Goal: Transaction & Acquisition: Purchase product/service

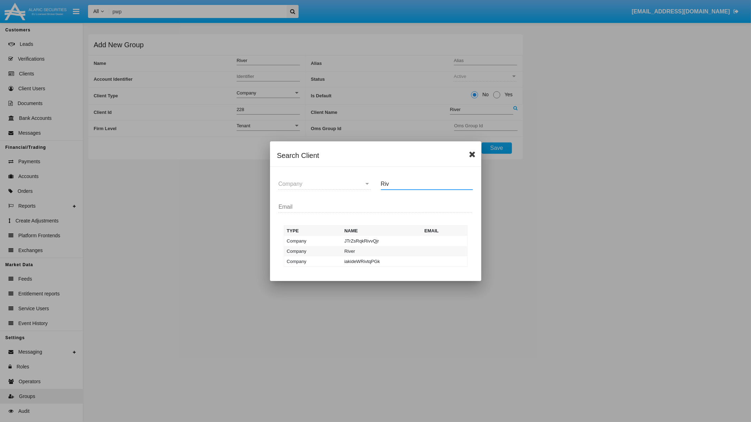
click at [472, 155] on icon at bounding box center [473, 154] width 7 height 8
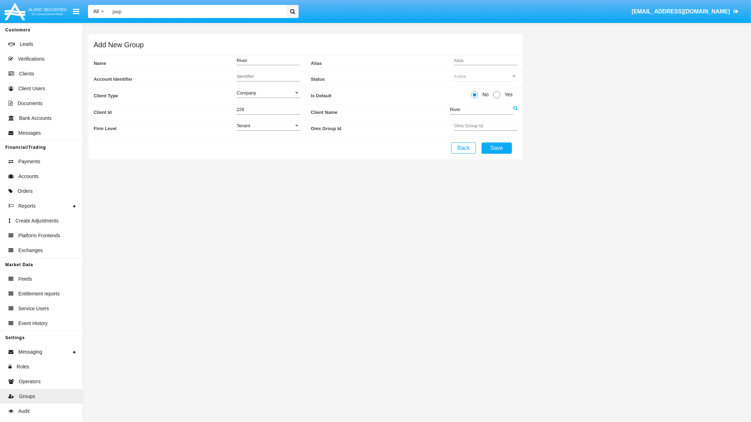
click at [276, 77] on input "Identifier" at bounding box center [268, 76] width 63 height 6
type input "Р"
type input "RVP"
click at [468, 62] on input "Alias" at bounding box center [485, 60] width 63 height 6
type input "RVP"
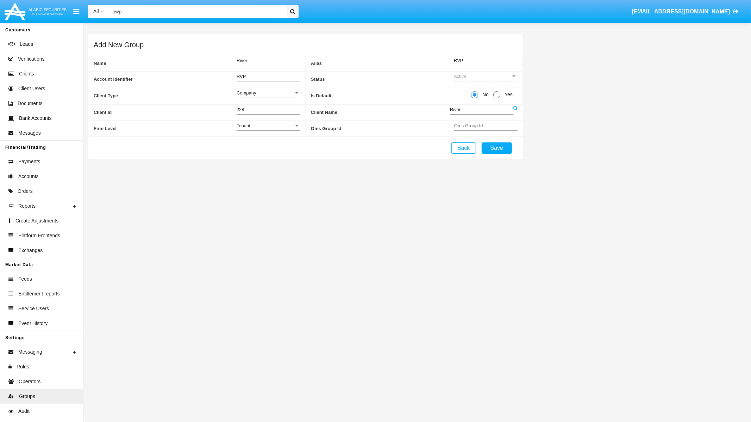
click at [493, 108] on input "River" at bounding box center [481, 109] width 63 height 6
click at [515, 109] on icon at bounding box center [516, 108] width 4 height 5
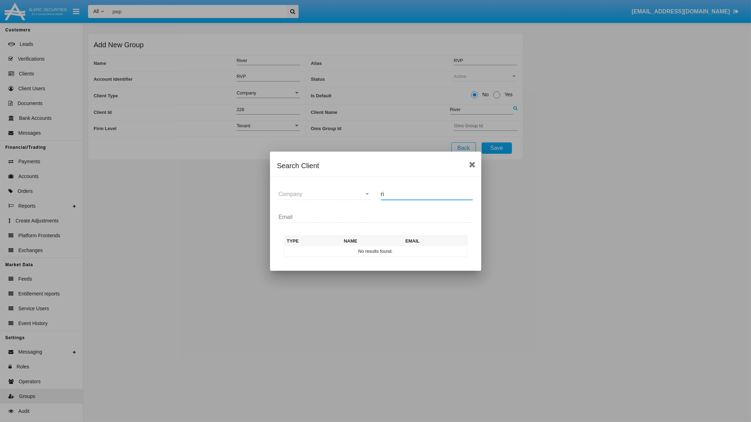
type input "r"
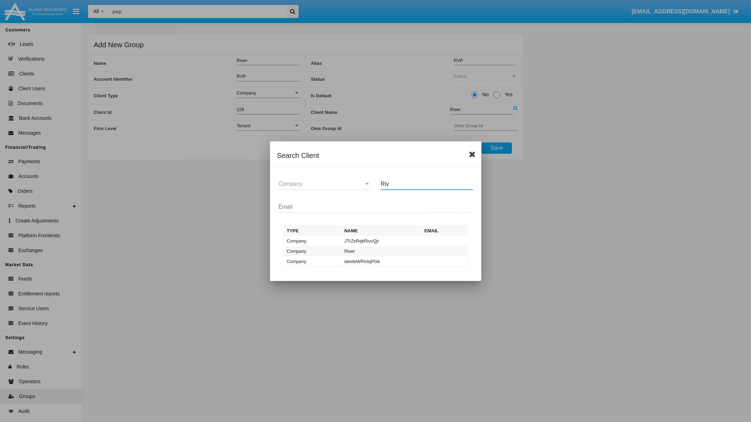
type input "Riv"
click at [474, 153] on icon at bounding box center [473, 154] width 7 height 8
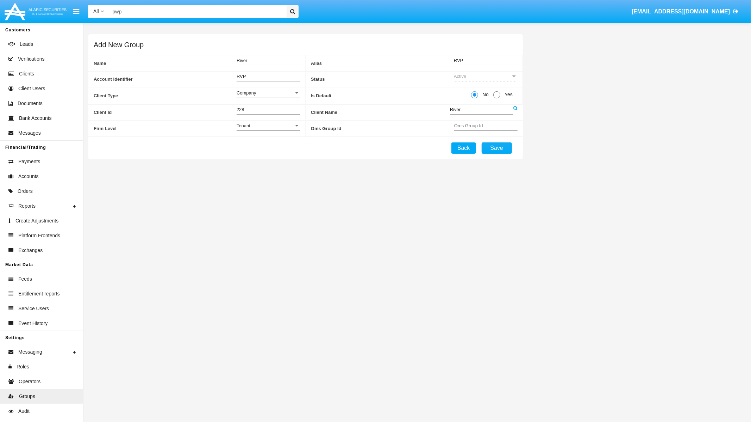
click at [468, 151] on button "Back" at bounding box center [464, 147] width 25 height 11
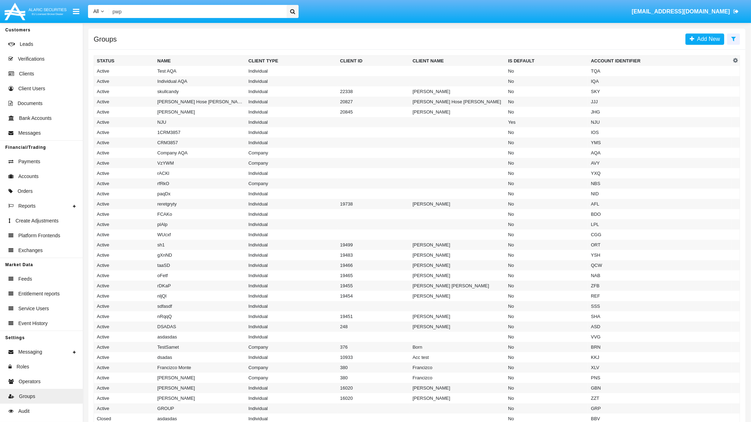
click at [713, 10] on span "[EMAIL_ADDRESS][DOMAIN_NAME]" at bounding box center [681, 11] width 98 height 6
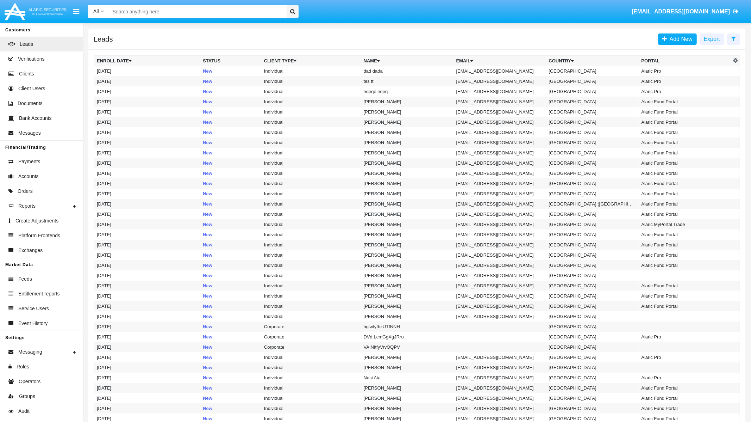
click at [232, 8] on input "Search" at bounding box center [196, 11] width 175 height 13
click at [25, 189] on span "Orders" at bounding box center [25, 190] width 15 height 7
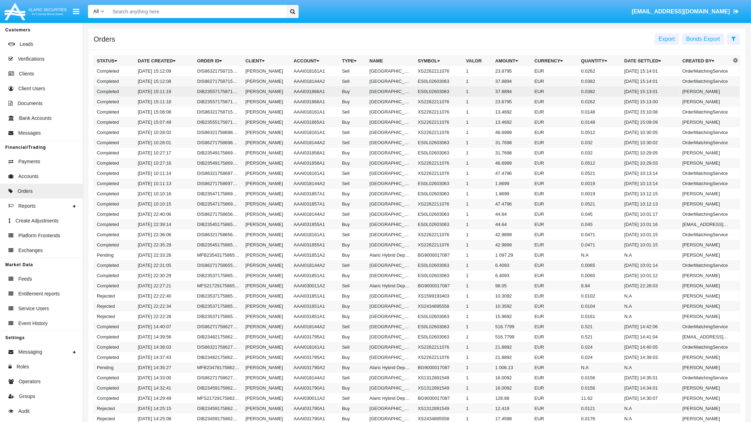
click at [300, 95] on td "AAAI031866A1" at bounding box center [315, 91] width 48 height 10
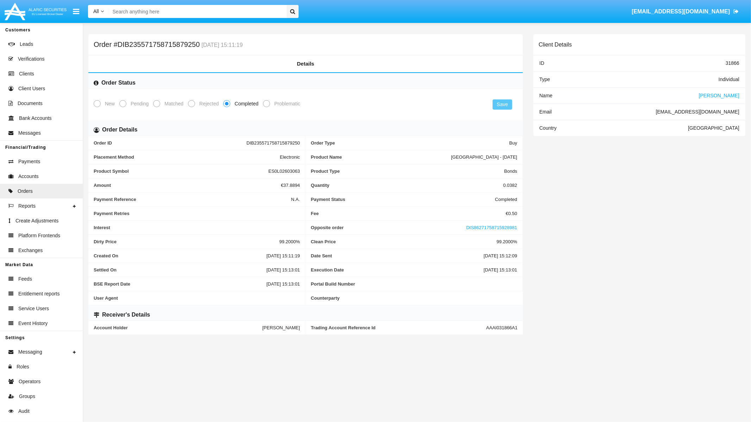
click at [681, 253] on div "Client Details ID 31866 Type Individual Name [PERSON_NAME] Email [EMAIL_ADDRESS…" at bounding box center [639, 187] width 223 height 306
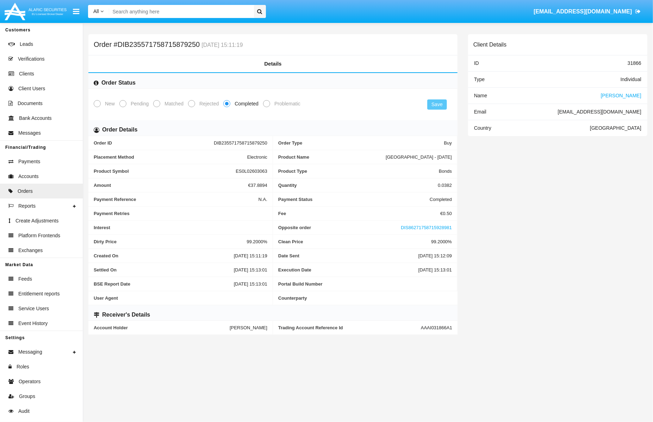
click at [627, 94] on span "[PERSON_NAME]" at bounding box center [621, 96] width 41 height 6
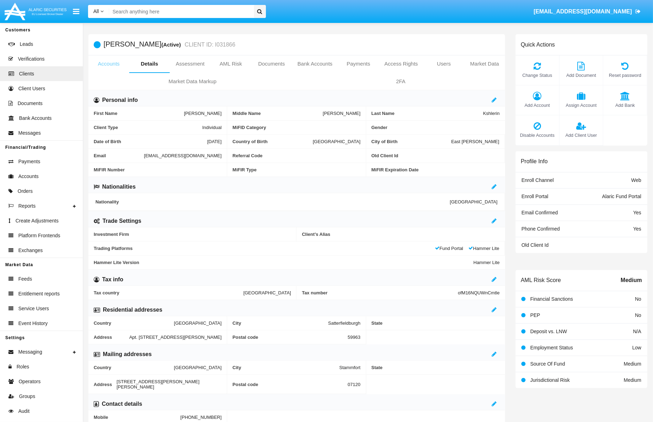
click at [111, 60] on link "Accounts" at bounding box center [108, 63] width 41 height 17
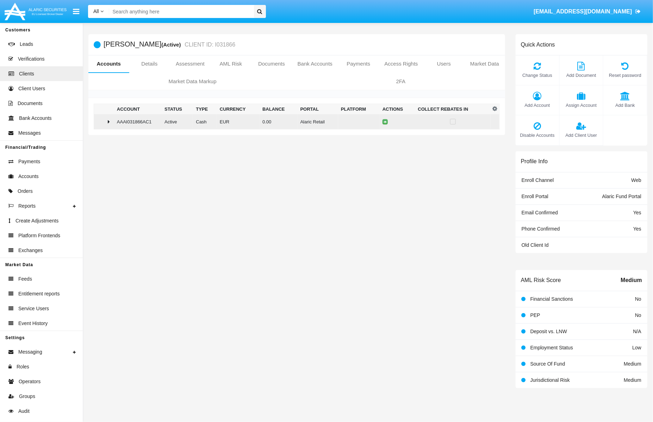
click at [110, 124] on icon at bounding box center [109, 122] width 2 height 6
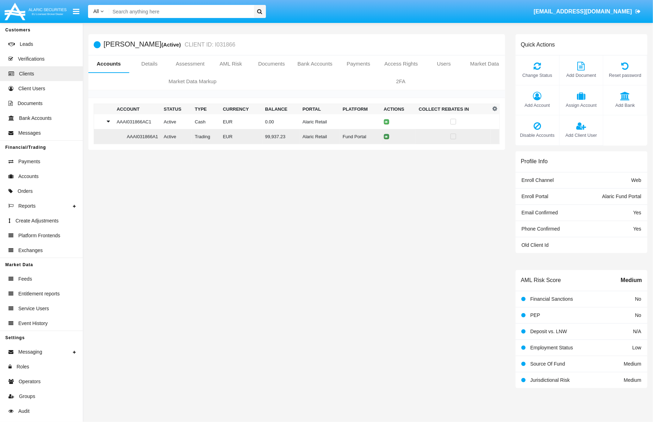
click at [388, 137] on icon at bounding box center [386, 136] width 3 height 3
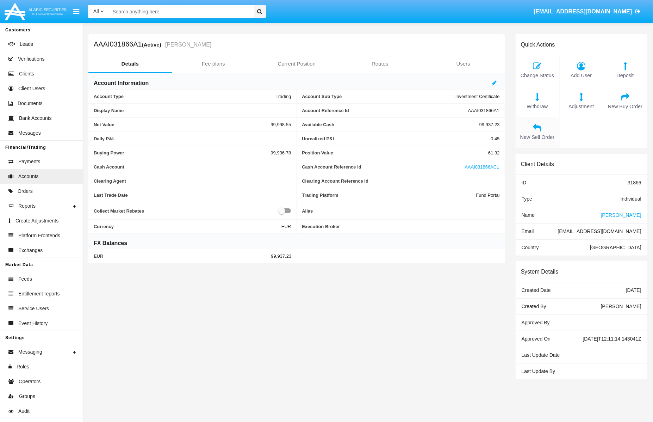
click at [533, 127] on icon at bounding box center [537, 127] width 37 height 8
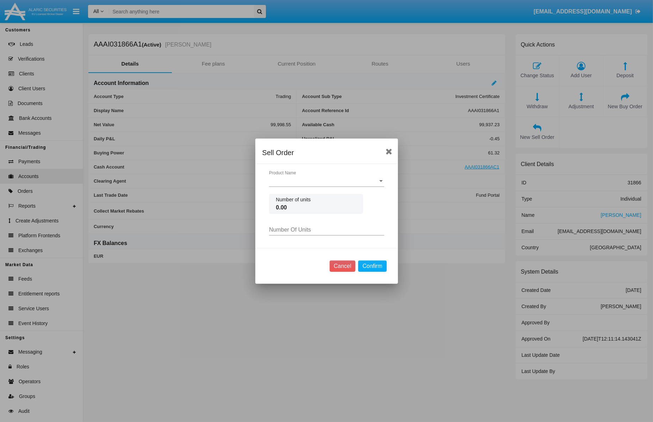
click at [298, 188] on div "Product Name Product Name" at bounding box center [326, 182] width 115 height 23
click at [306, 177] on div "Product Name Product Name" at bounding box center [326, 179] width 115 height 16
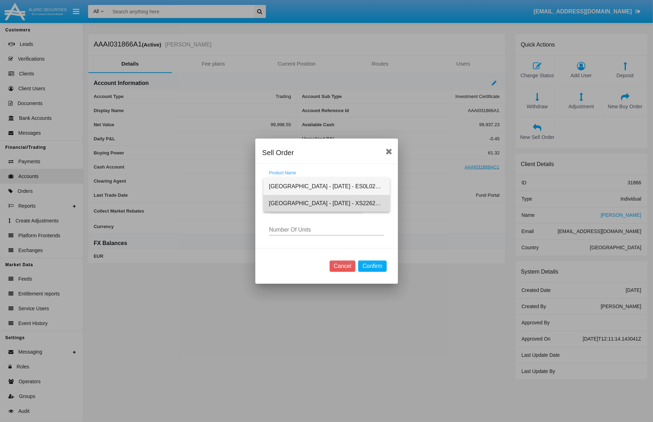
click at [310, 204] on span "[GEOGRAPHIC_DATA] - [DATE] - XS2262211076" at bounding box center [326, 203] width 115 height 17
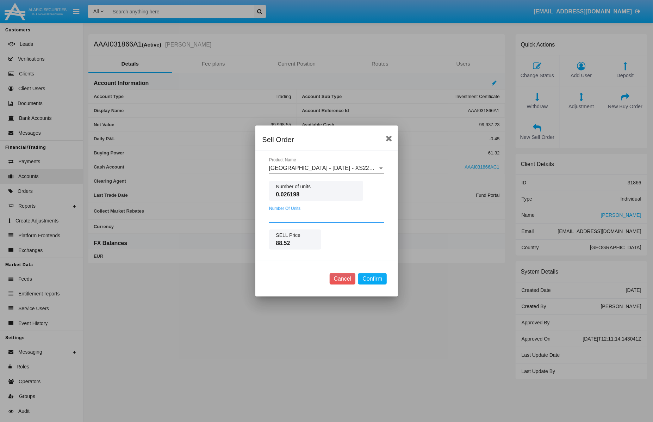
click at [307, 219] on input "Number Of Units" at bounding box center [326, 216] width 115 height 6
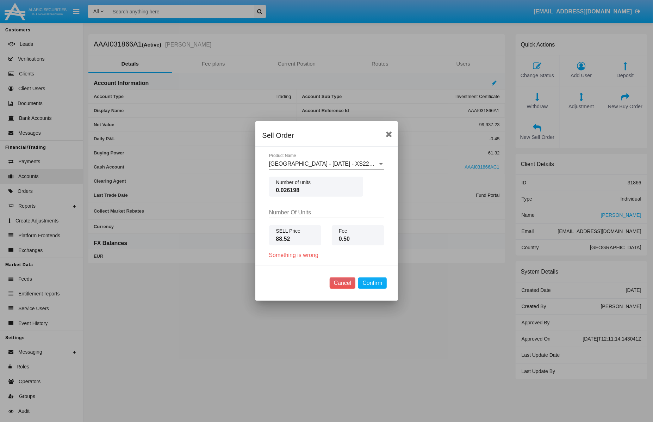
click at [338, 205] on div "Number Of Units" at bounding box center [326, 210] width 115 height 16
click at [337, 280] on button "Cancel" at bounding box center [343, 282] width 26 height 11
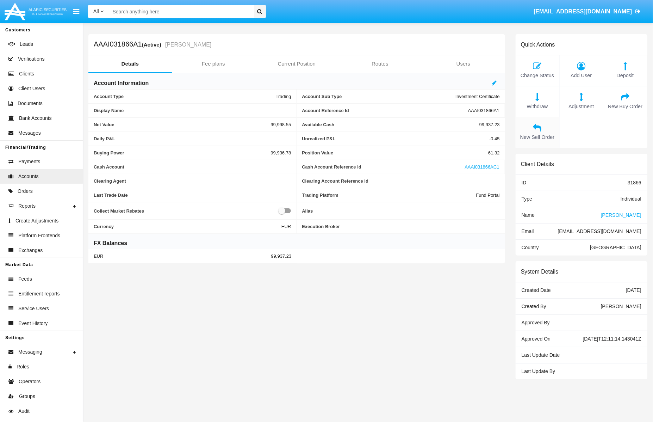
click at [539, 131] on icon at bounding box center [537, 127] width 37 height 8
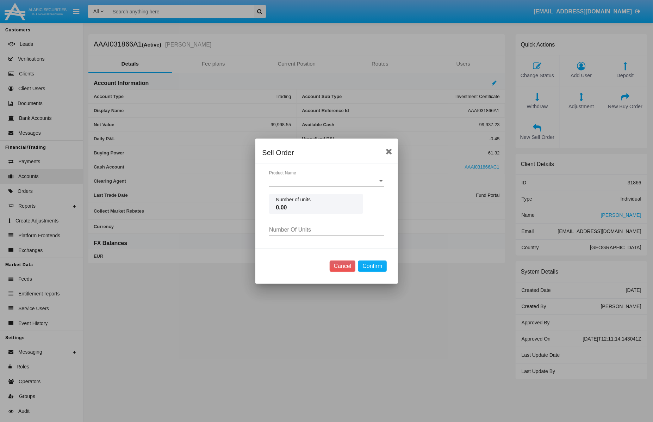
click at [335, 182] on span "Product Name" at bounding box center [323, 181] width 109 height 6
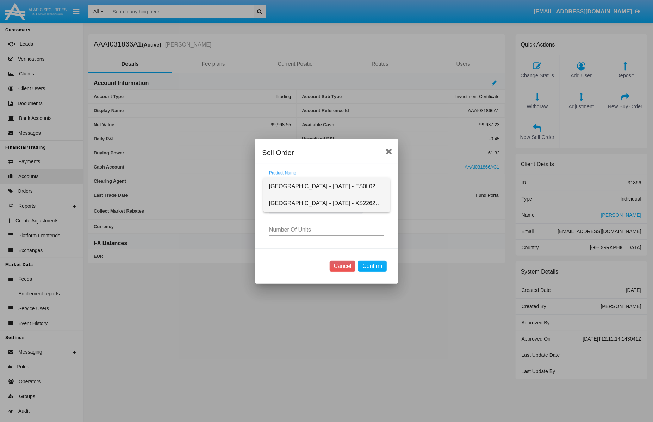
click at [328, 203] on span "[GEOGRAPHIC_DATA] - [DATE] - XS2262211076" at bounding box center [326, 203] width 115 height 17
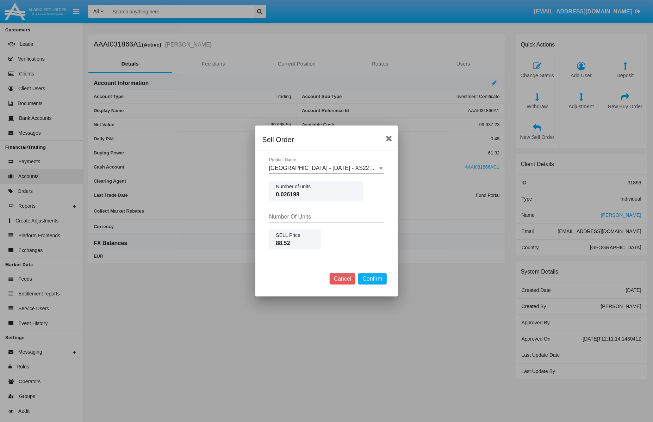
click at [312, 216] on input "Number Of Units" at bounding box center [326, 216] width 115 height 6
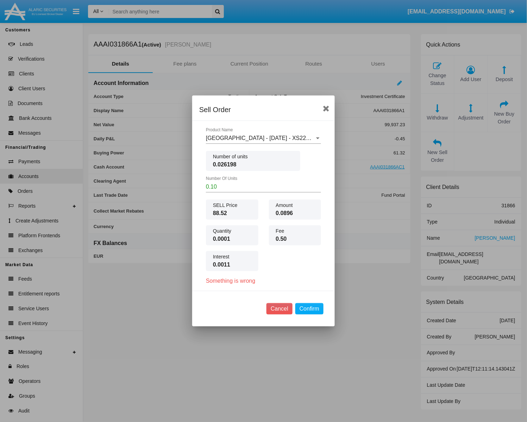
click at [246, 190] on div "0.10 Number Of Units" at bounding box center [263, 184] width 115 height 16
type input "0"
type input "1.00"
click at [307, 307] on button "Confirm" at bounding box center [310, 308] width 28 height 11
click at [317, 310] on button "Confirm" at bounding box center [310, 308] width 28 height 11
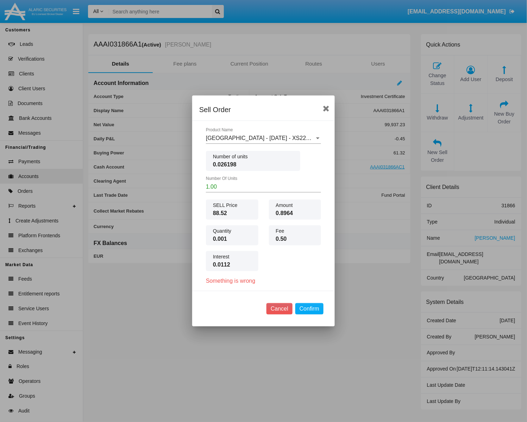
click at [265, 287] on app-dialog "Sell Order [GEOGRAPHIC_DATA] - [DATE] - XS2262211076 Product Name Number of uni…" at bounding box center [263, 215] width 143 height 222
click at [269, 186] on input "1.00" at bounding box center [263, 187] width 115 height 6
click at [288, 303] on div "Cancel Confirm" at bounding box center [263, 309] width 143 height 36
click at [283, 306] on button "Cancel" at bounding box center [280, 308] width 26 height 11
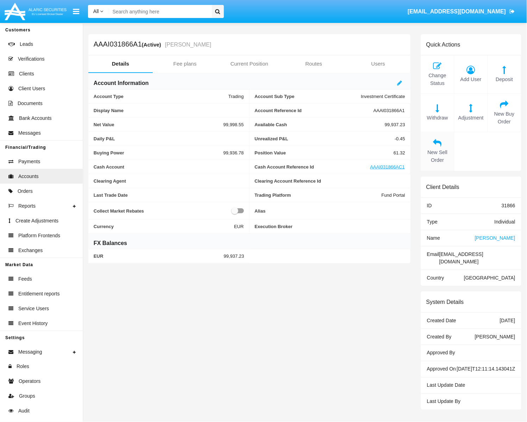
click at [441, 147] on icon at bounding box center [438, 142] width 26 height 8
click at [433, 144] on icon at bounding box center [438, 142] width 26 height 8
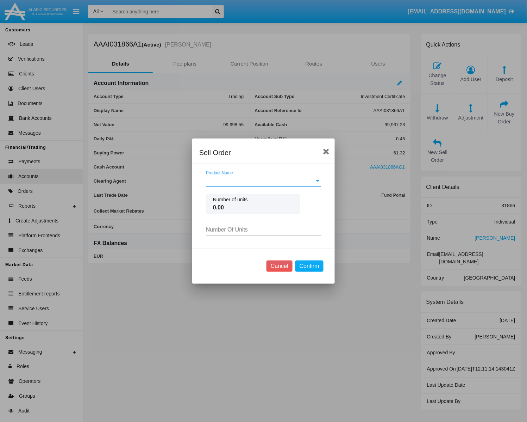
click at [284, 175] on div "Product Name Product Name" at bounding box center [263, 179] width 115 height 16
click at [274, 184] on span "[GEOGRAPHIC_DATA] - [DATE] - ES0L02603063" at bounding box center [263, 186] width 115 height 17
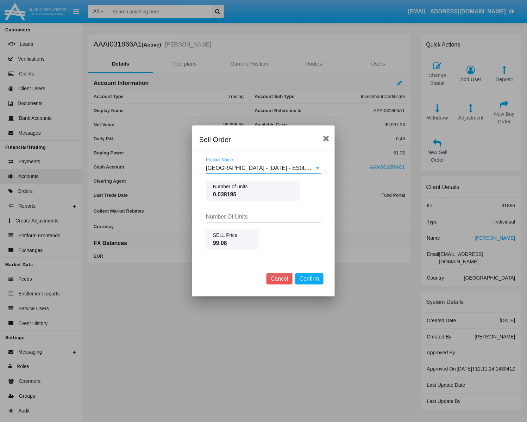
click at [235, 217] on input "Number Of Units" at bounding box center [263, 216] width 115 height 6
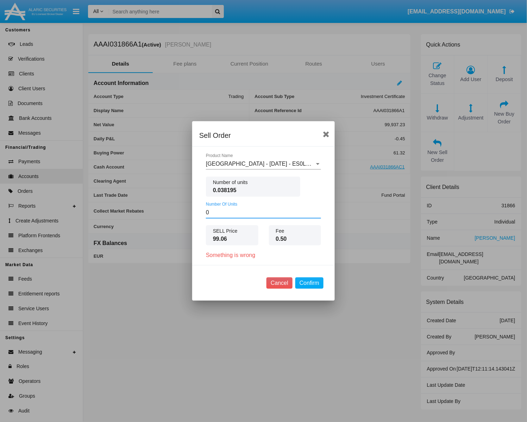
type input "0.00"
click at [284, 282] on button "Cancel" at bounding box center [280, 282] width 26 height 11
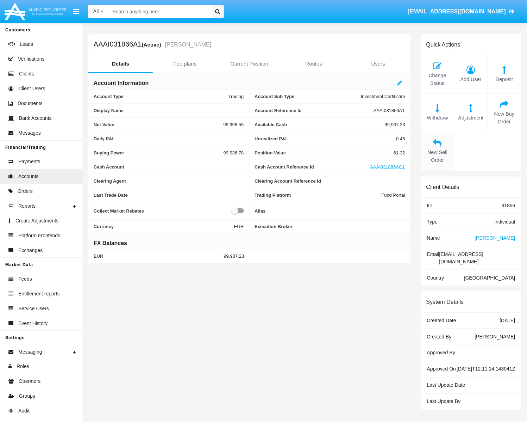
click at [440, 146] on icon at bounding box center [438, 142] width 26 height 8
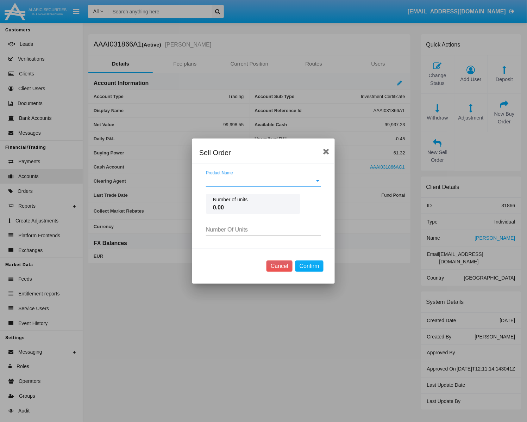
click at [232, 182] on span "Product Name" at bounding box center [260, 181] width 109 height 6
click at [232, 182] on span "[GEOGRAPHIC_DATA] - [DATE] - ES0L02603063" at bounding box center [263, 186] width 115 height 17
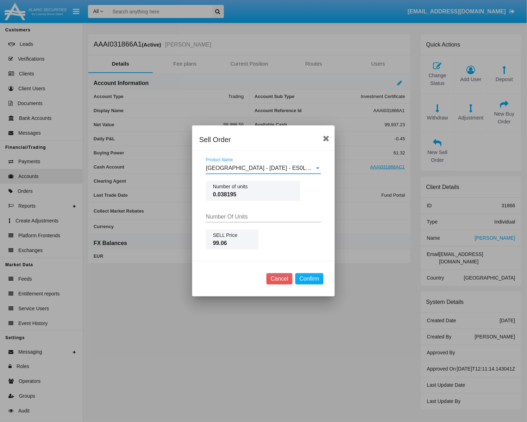
click at [242, 217] on input "Number Of Units" at bounding box center [263, 216] width 115 height 6
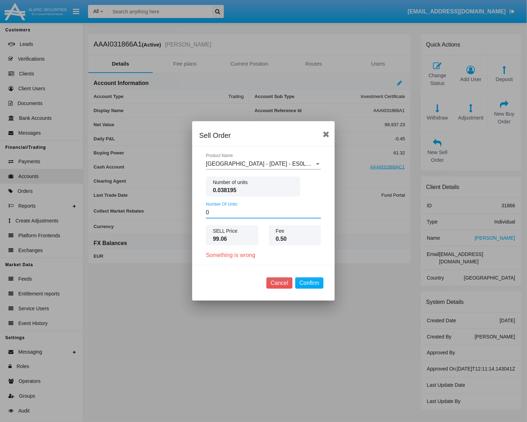
type input "0.00"
click at [280, 281] on button "Cancel" at bounding box center [280, 282] width 26 height 11
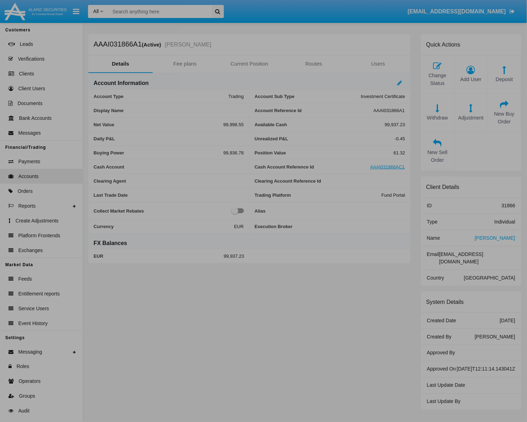
click at [280, 281] on button "Cancel" at bounding box center [280, 282] width 26 height 11
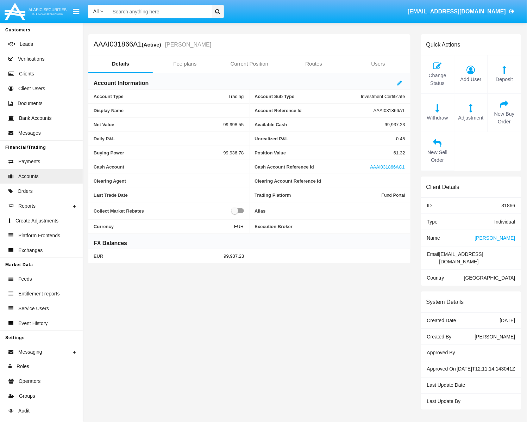
click at [200, 14] on input "Search" at bounding box center [159, 11] width 100 height 13
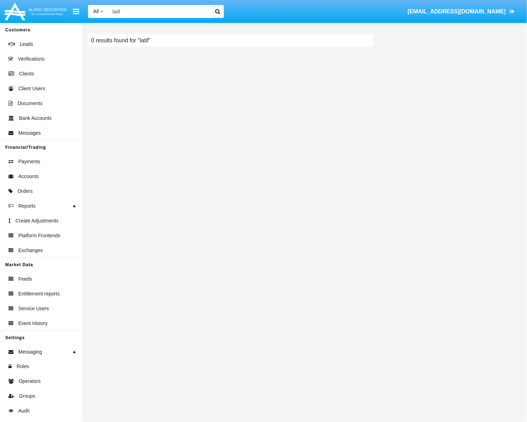
click at [154, 14] on input "latif" at bounding box center [159, 11] width 100 height 13
type input "l"
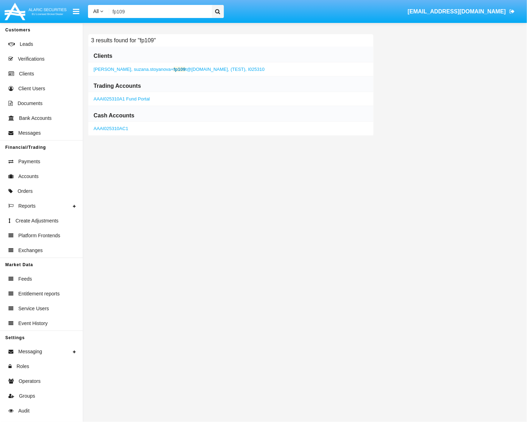
type input "fp109"
click at [182, 68] on b "fp109" at bounding box center [180, 69] width 12 height 5
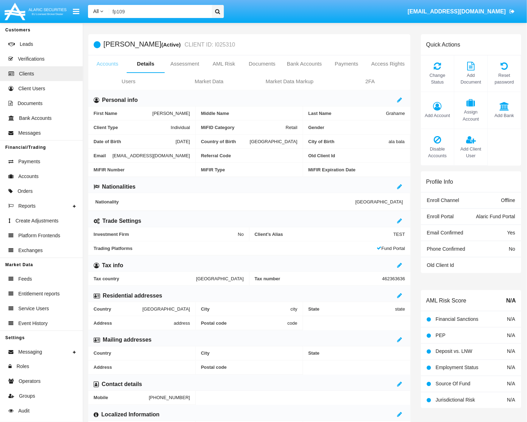
click at [118, 62] on link "Accounts" at bounding box center [107, 63] width 38 height 17
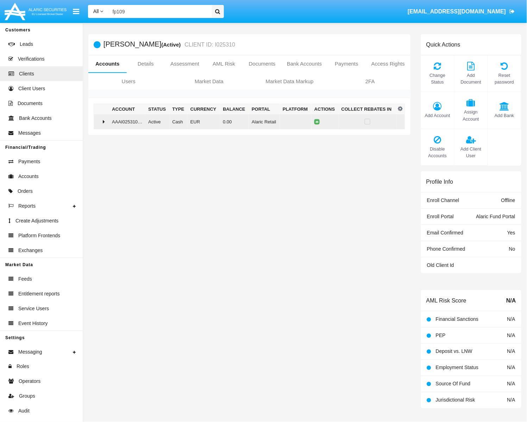
click at [109, 117] on td "AAAI025310AC1" at bounding box center [127, 121] width 36 height 15
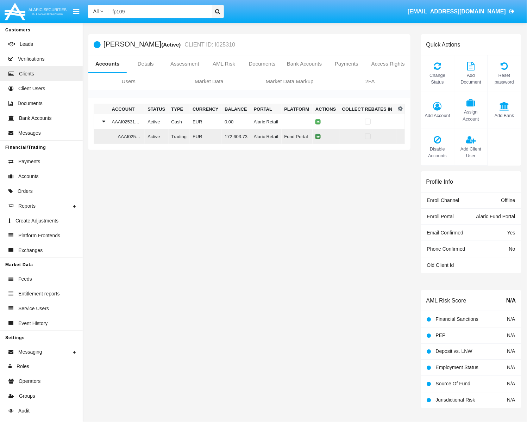
click at [320, 138] on button at bounding box center [318, 136] width 5 height 5
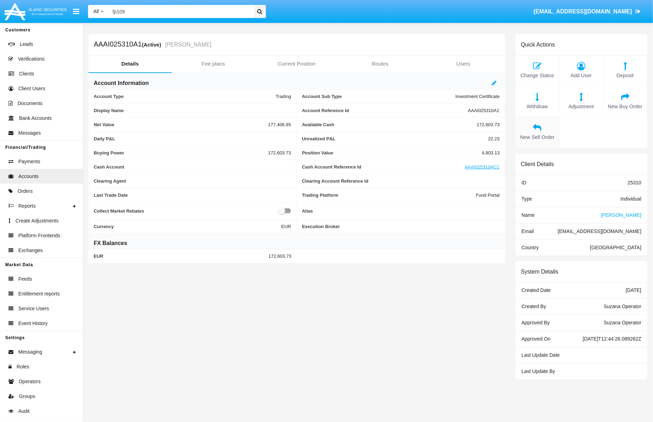
click at [526, 123] on icon at bounding box center [537, 127] width 37 height 8
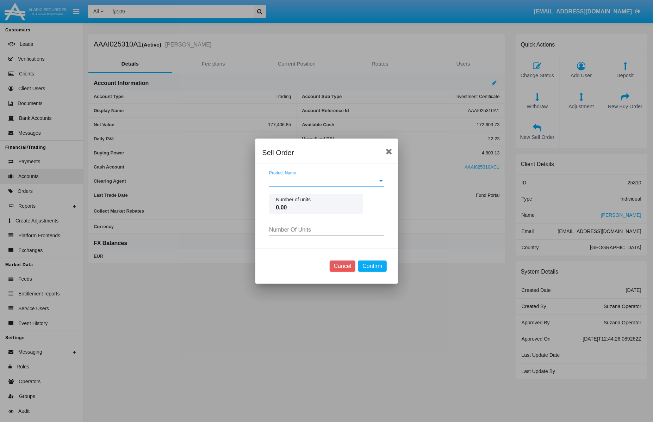
click at [335, 179] on span "Product Name" at bounding box center [323, 181] width 109 height 6
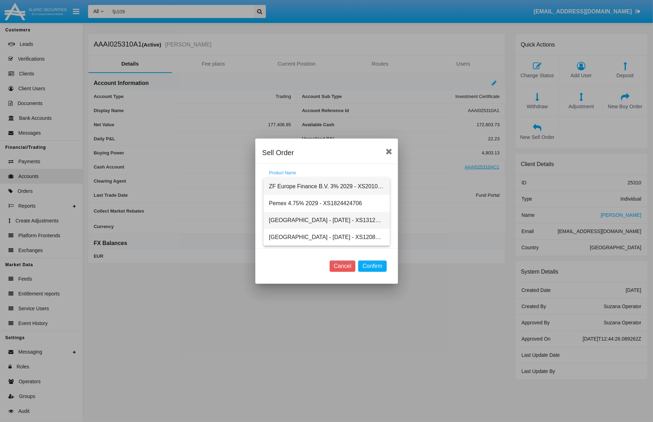
click at [345, 219] on span "[GEOGRAPHIC_DATA] - [DATE] - XS1312891549" at bounding box center [326, 220] width 115 height 17
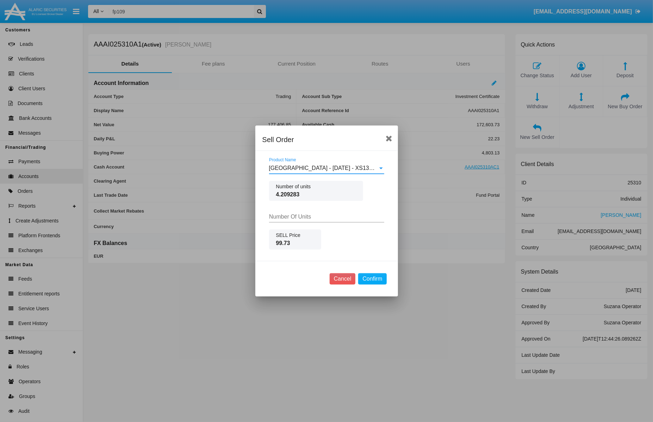
click at [325, 218] on input "Number Of Units" at bounding box center [326, 216] width 115 height 6
type input "0"
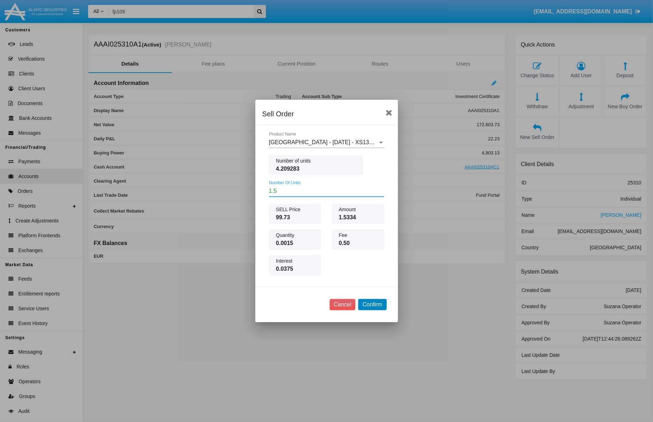
type input "1.50"
click at [379, 305] on button "Confirm" at bounding box center [372, 304] width 28 height 11
